Goal: Find specific fact: Find specific fact

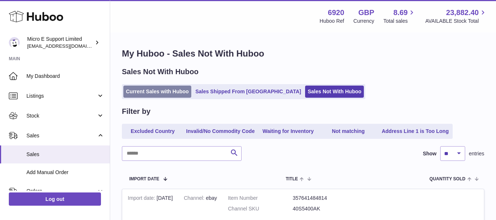
click at [146, 91] on link "Current Sales with Huboo" at bounding box center [157, 91] width 68 height 12
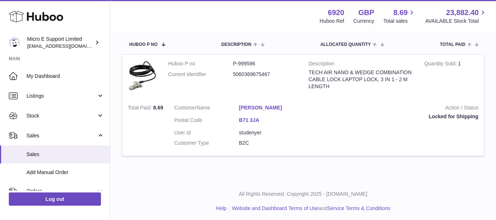
scroll to position [121, 0]
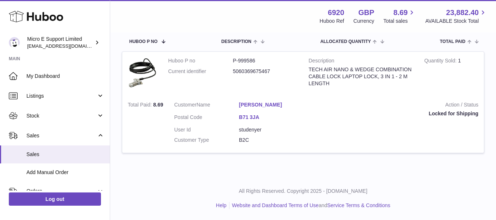
click at [256, 71] on dd "5060369675467" at bounding box center [265, 71] width 65 height 7
copy dd "5060369675467"
